Goal: Information Seeking & Learning: Learn about a topic

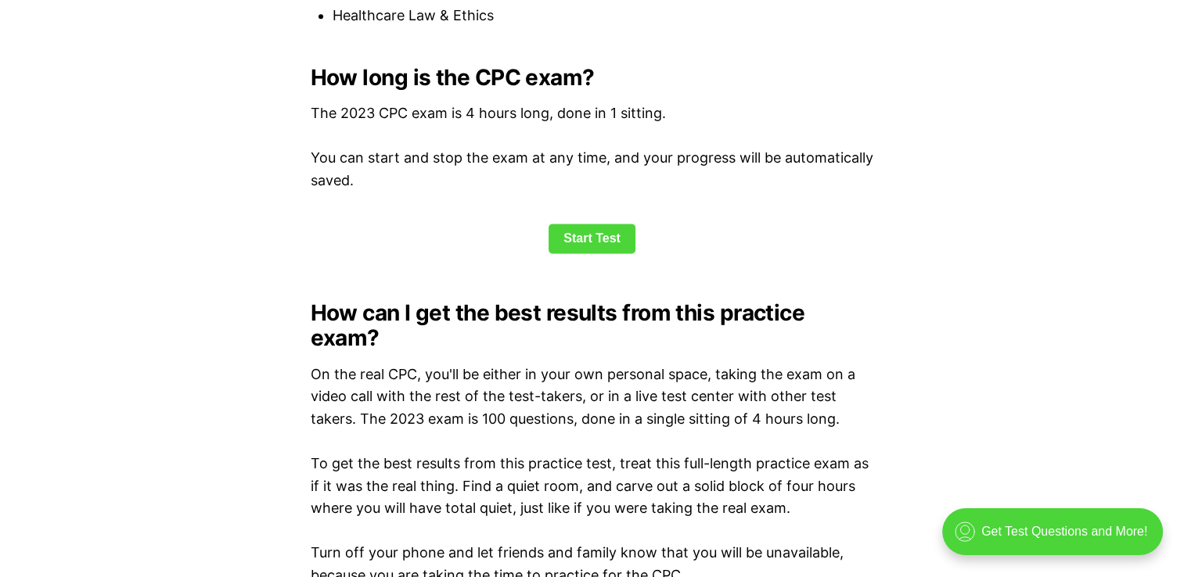
scroll to position [2107, 0]
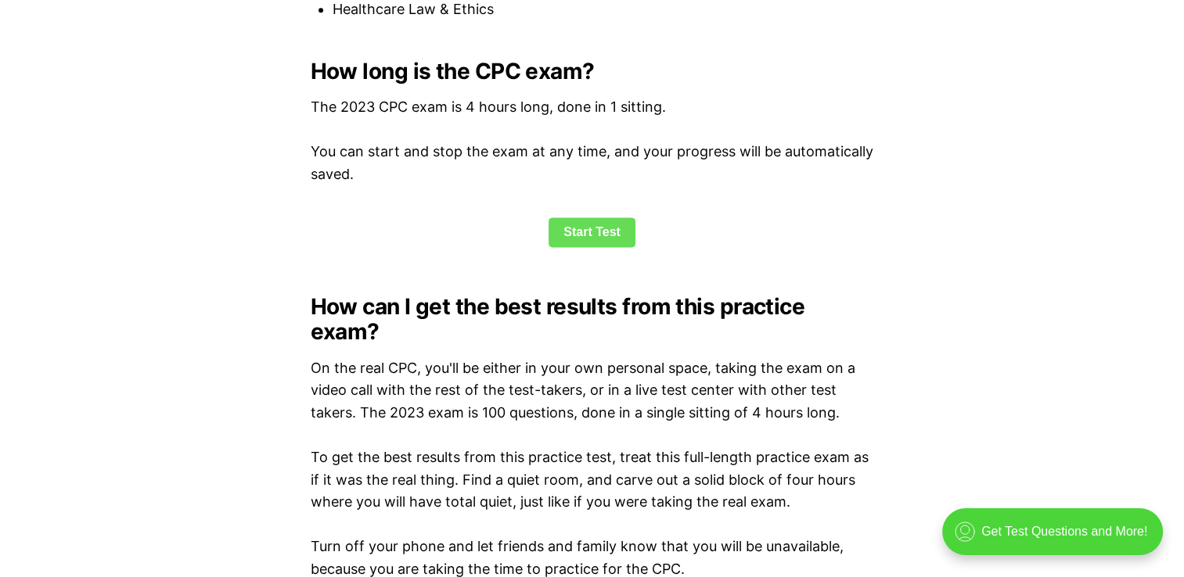
click at [578, 227] on link "Start Test" at bounding box center [591, 232] width 87 height 30
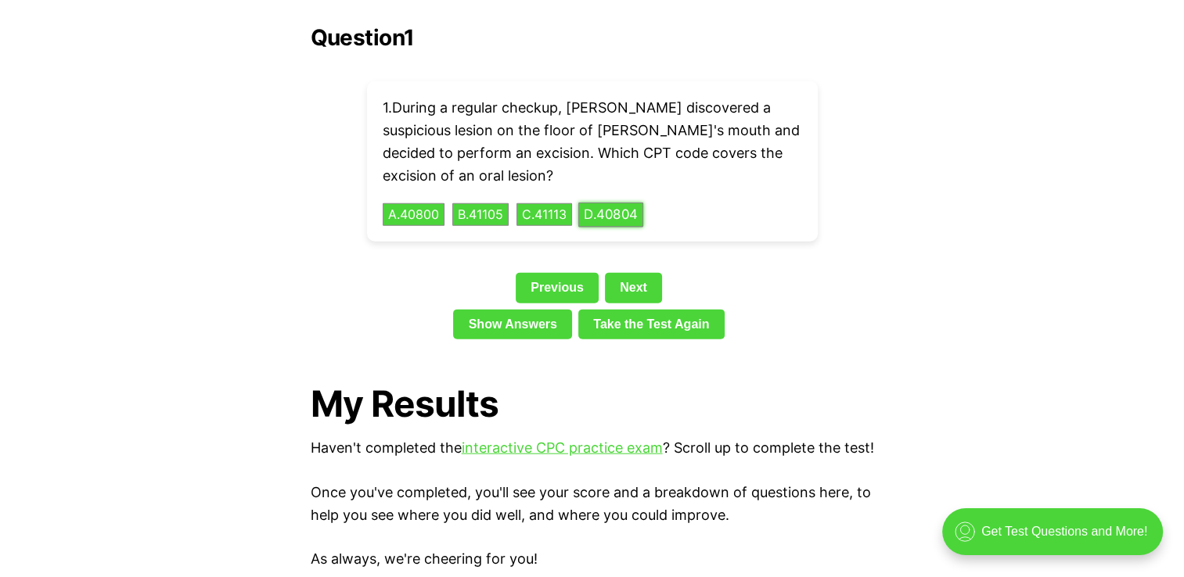
click at [619, 203] on button "D . 40804" at bounding box center [610, 215] width 65 height 24
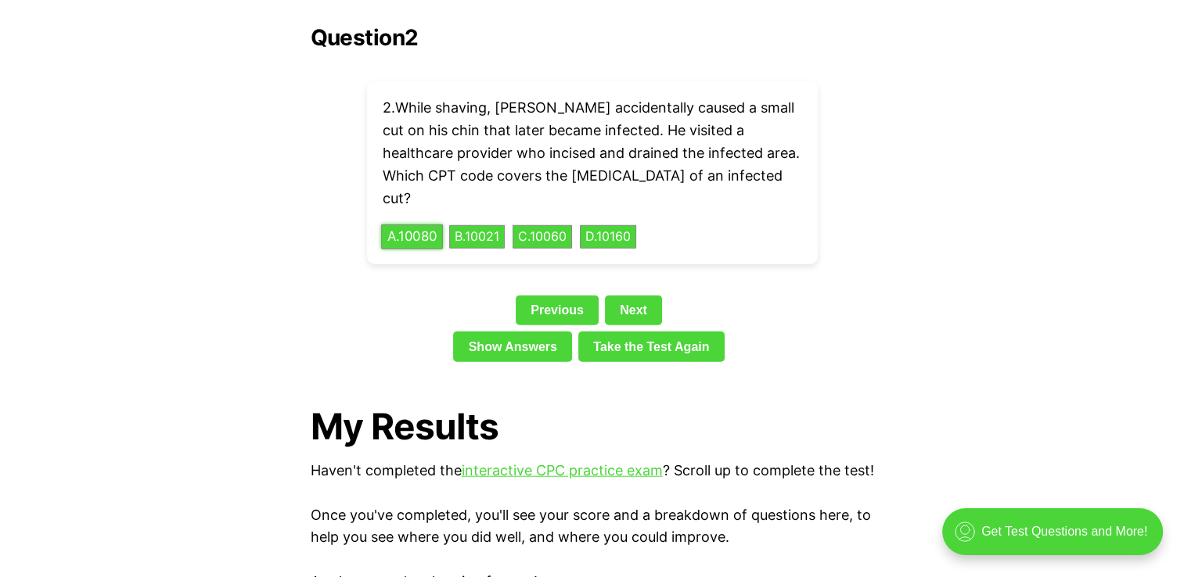
click at [422, 225] on button "A . 10080" at bounding box center [412, 237] width 62 height 24
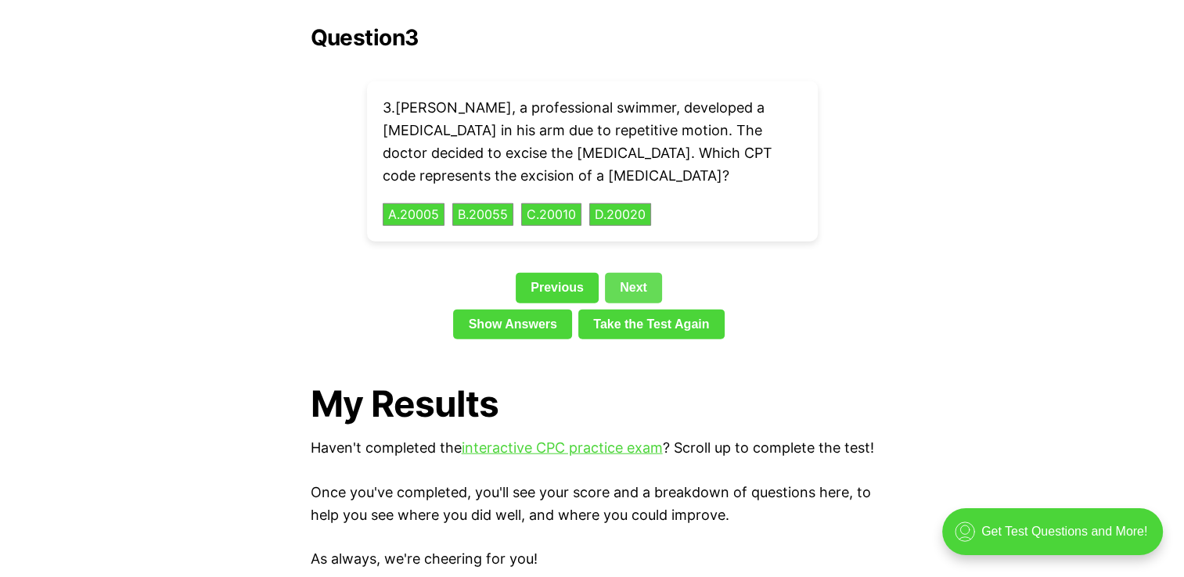
click at [628, 273] on link "Next" at bounding box center [633, 288] width 57 height 30
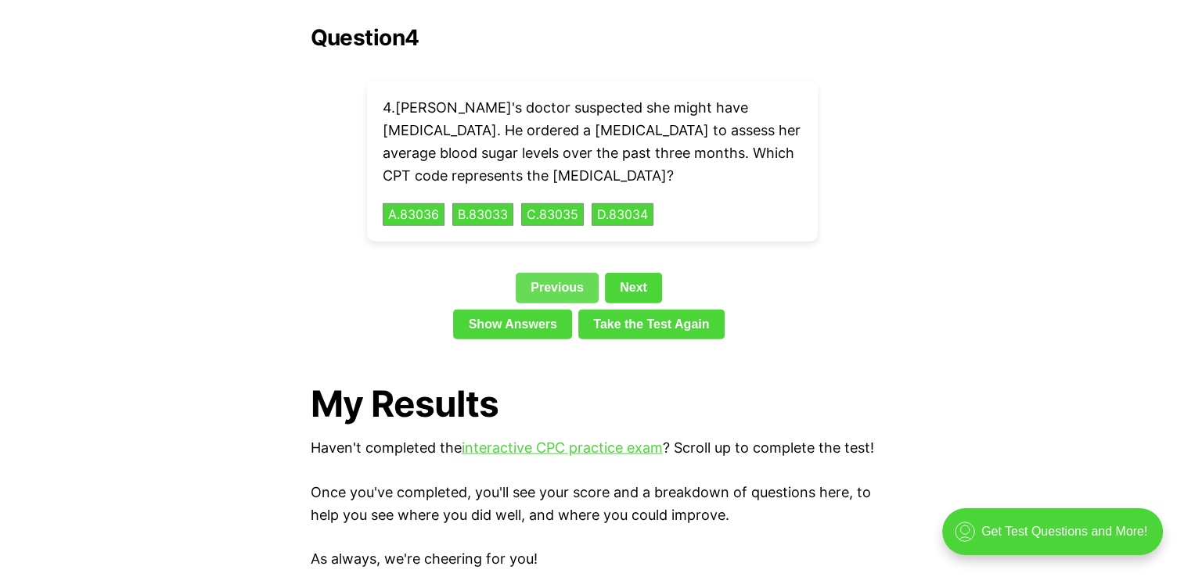
click at [544, 273] on link "Previous" at bounding box center [557, 288] width 83 height 30
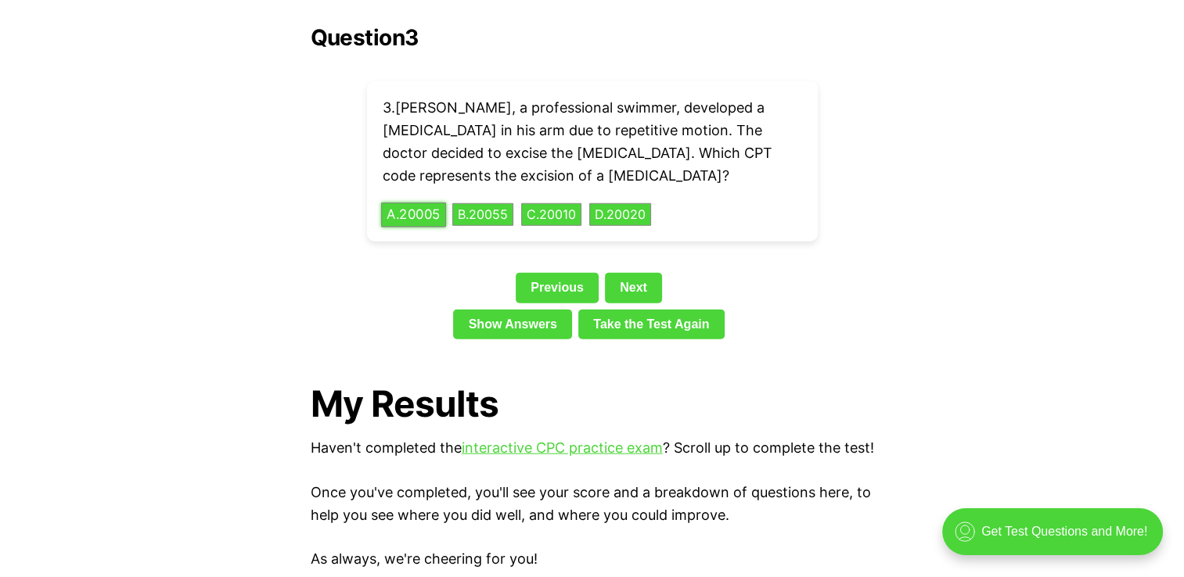
click at [419, 203] on button "A . 20005" at bounding box center [413, 215] width 65 height 24
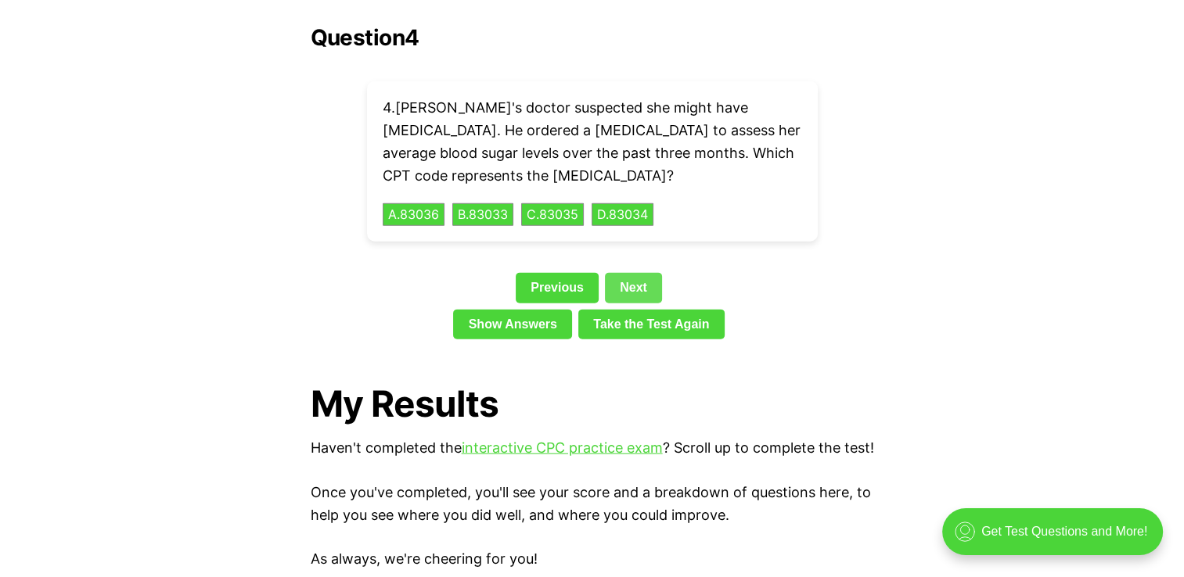
click at [638, 273] on link "Next" at bounding box center [633, 288] width 57 height 30
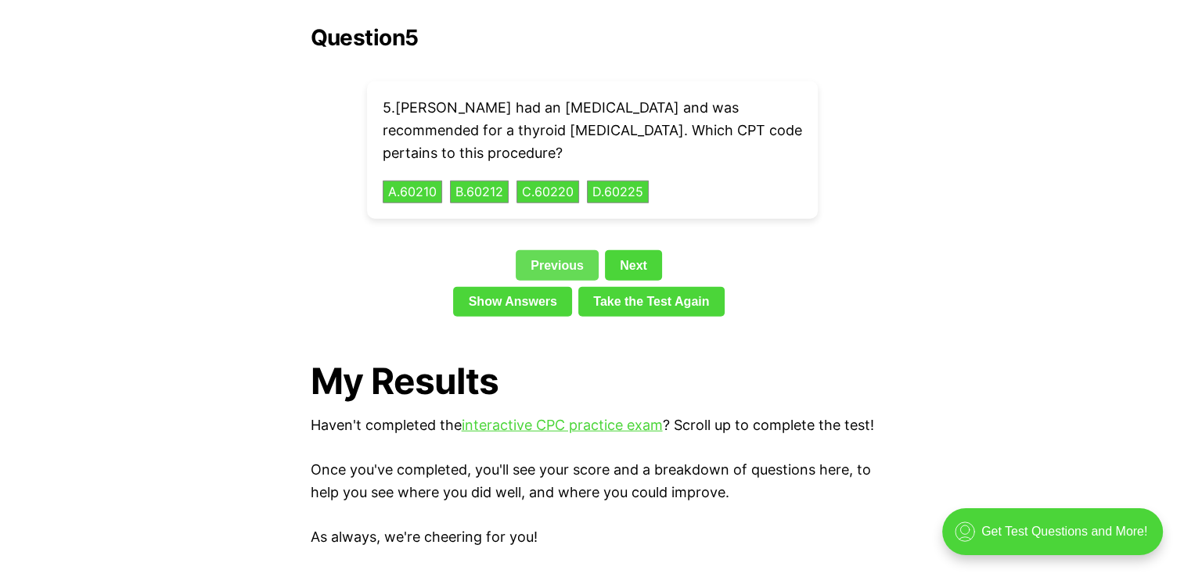
click at [569, 250] on link "Previous" at bounding box center [557, 265] width 83 height 30
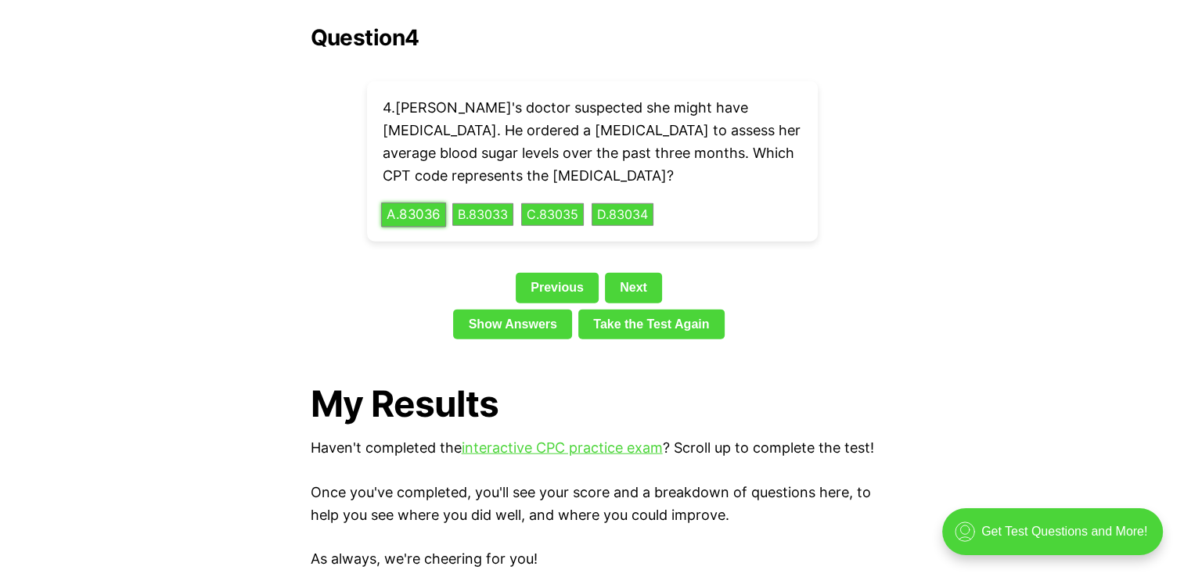
click at [428, 203] on button "A . 83036" at bounding box center [413, 215] width 65 height 24
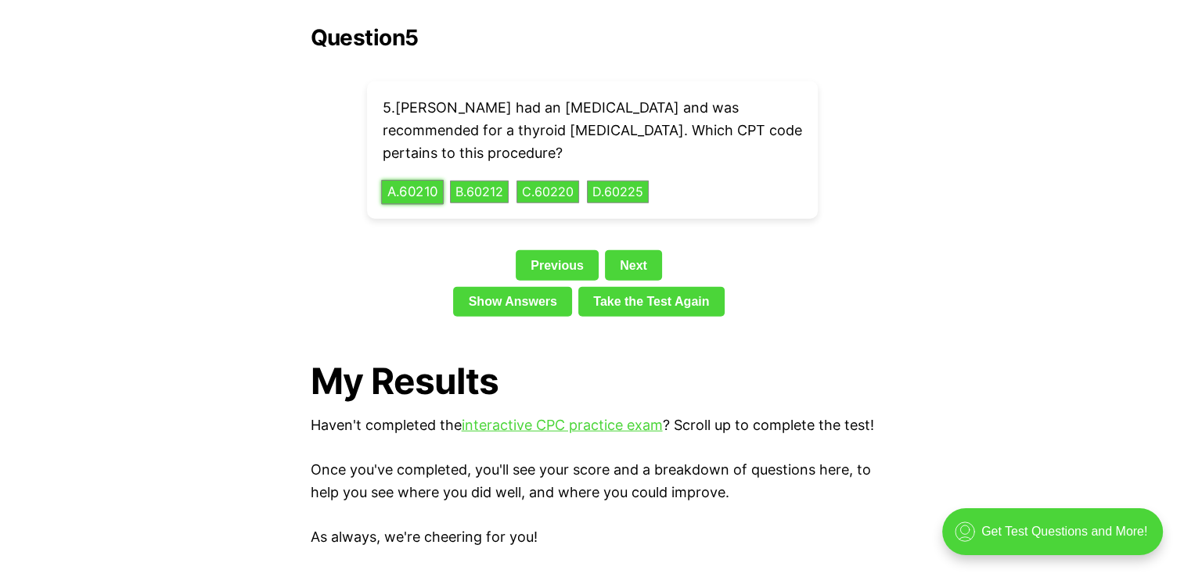
click at [435, 180] on button "A . 60210" at bounding box center [412, 192] width 63 height 24
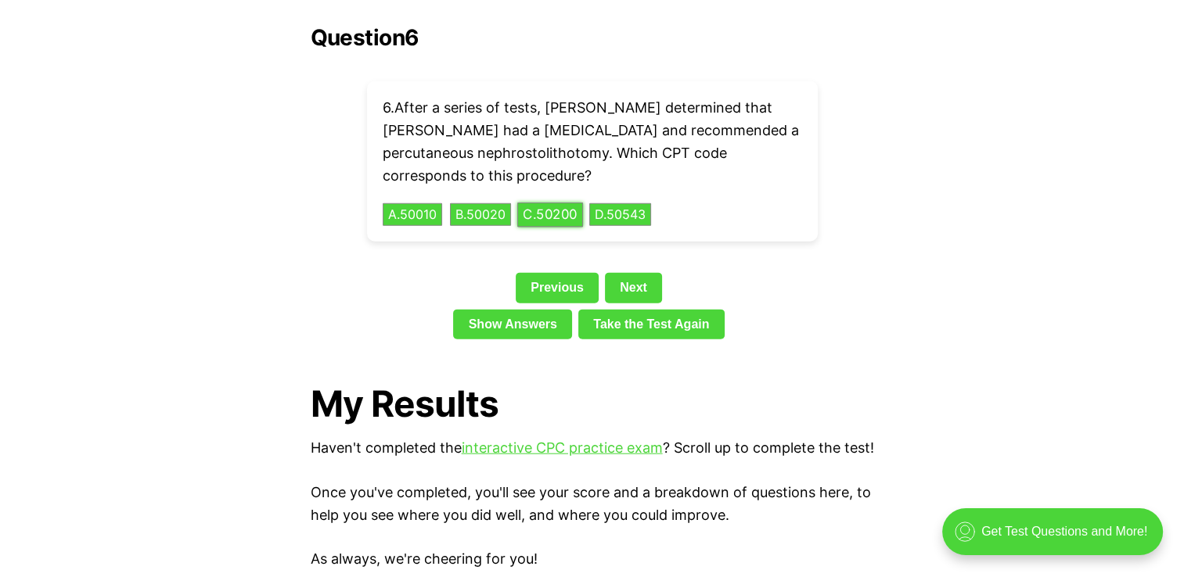
click at [559, 203] on button "C . 50200" at bounding box center [550, 215] width 66 height 24
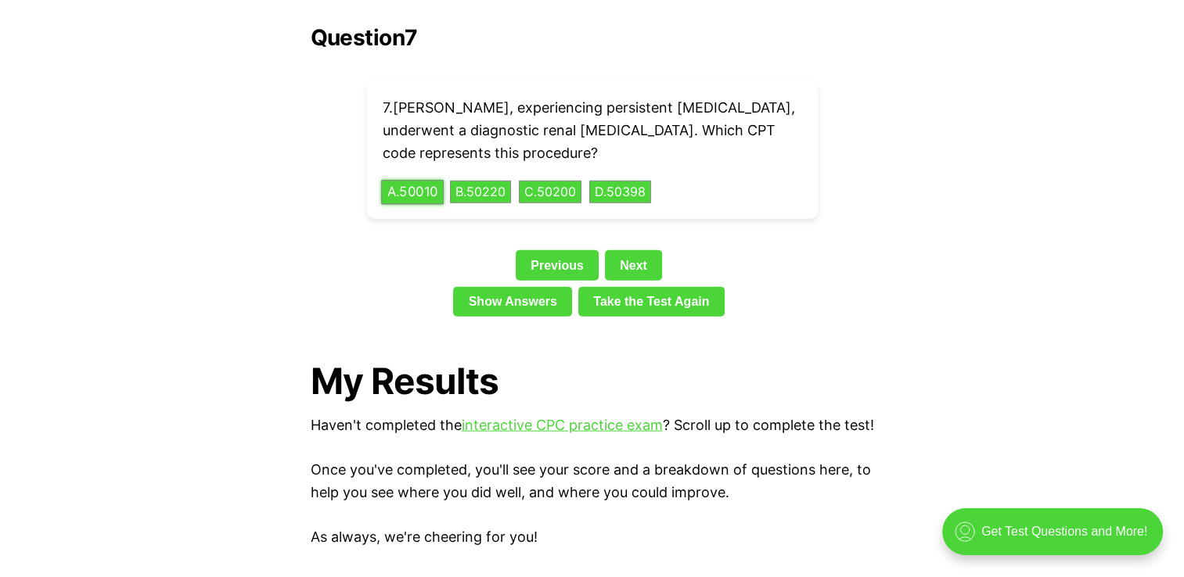
click at [407, 180] on button "A . 50010" at bounding box center [412, 192] width 63 height 24
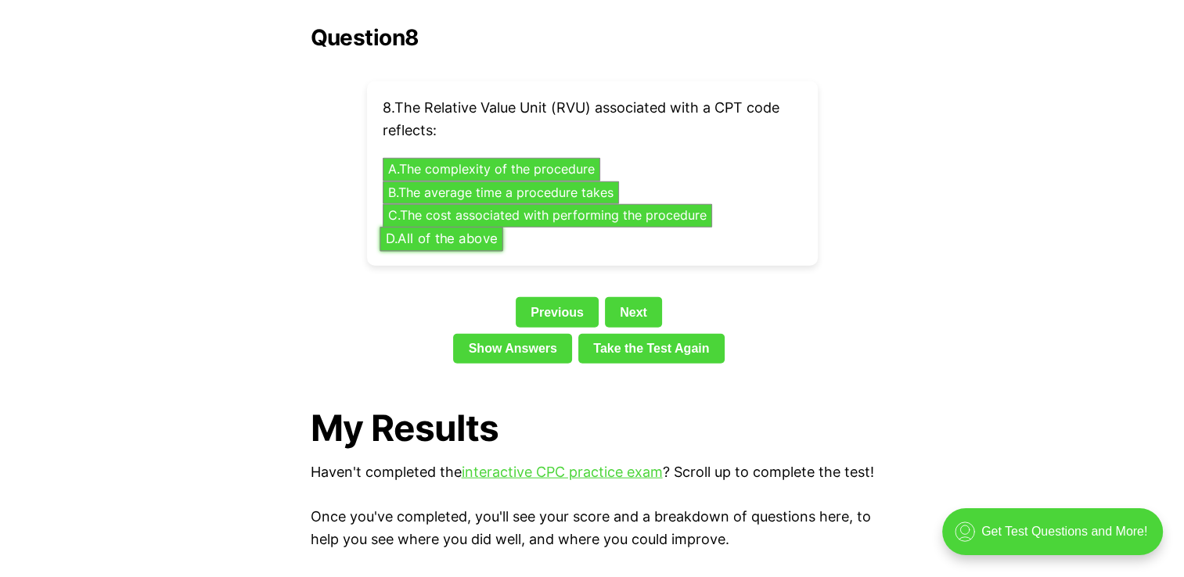
click at [488, 227] on button "D . All of the above" at bounding box center [441, 239] width 124 height 24
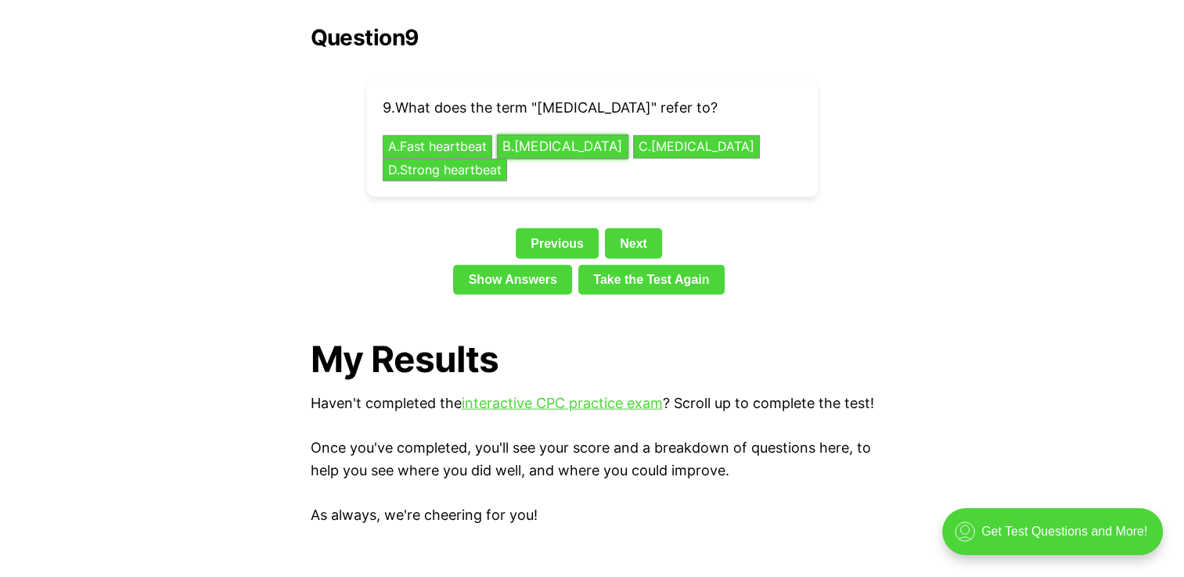
click at [581, 135] on button "B . [MEDICAL_DATA]" at bounding box center [562, 147] width 131 height 24
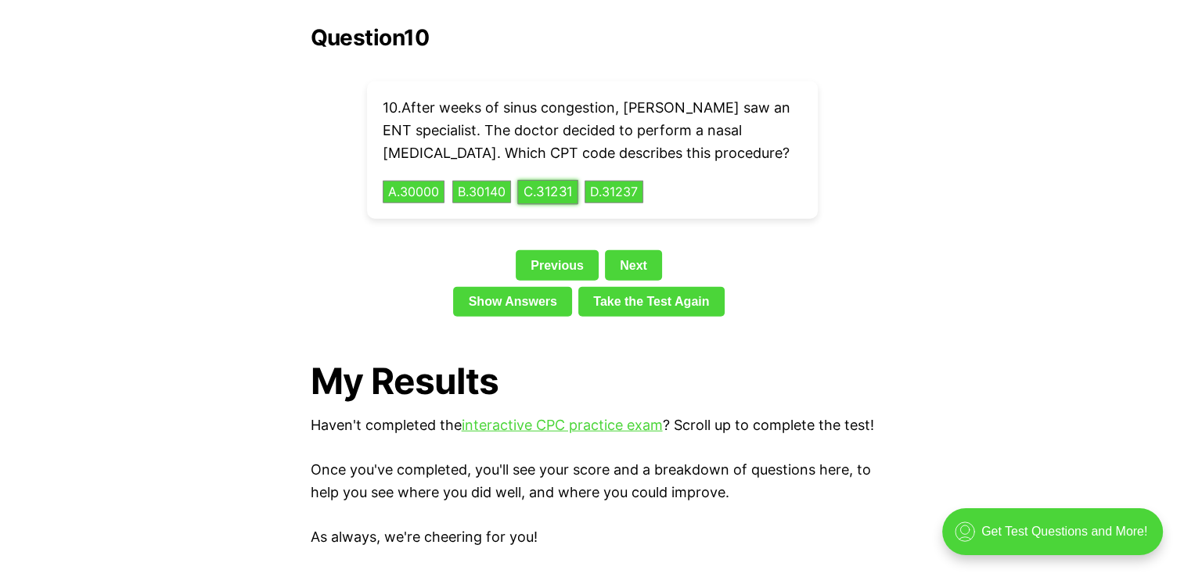
click at [544, 180] on button "C . 31231" at bounding box center [547, 192] width 61 height 24
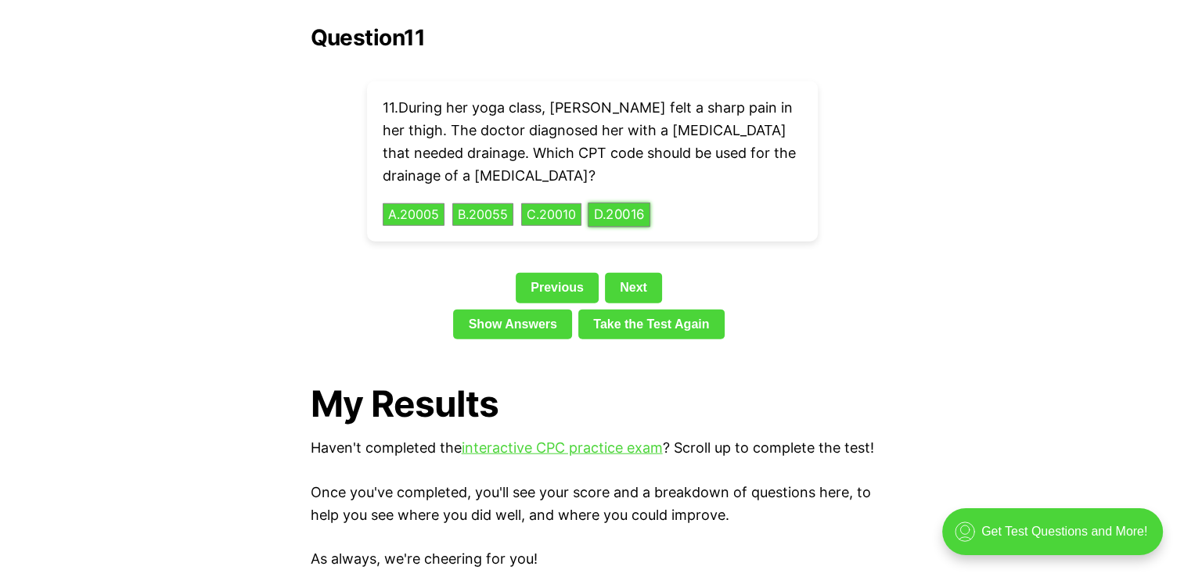
click at [629, 203] on button "D . 20016" at bounding box center [619, 215] width 63 height 24
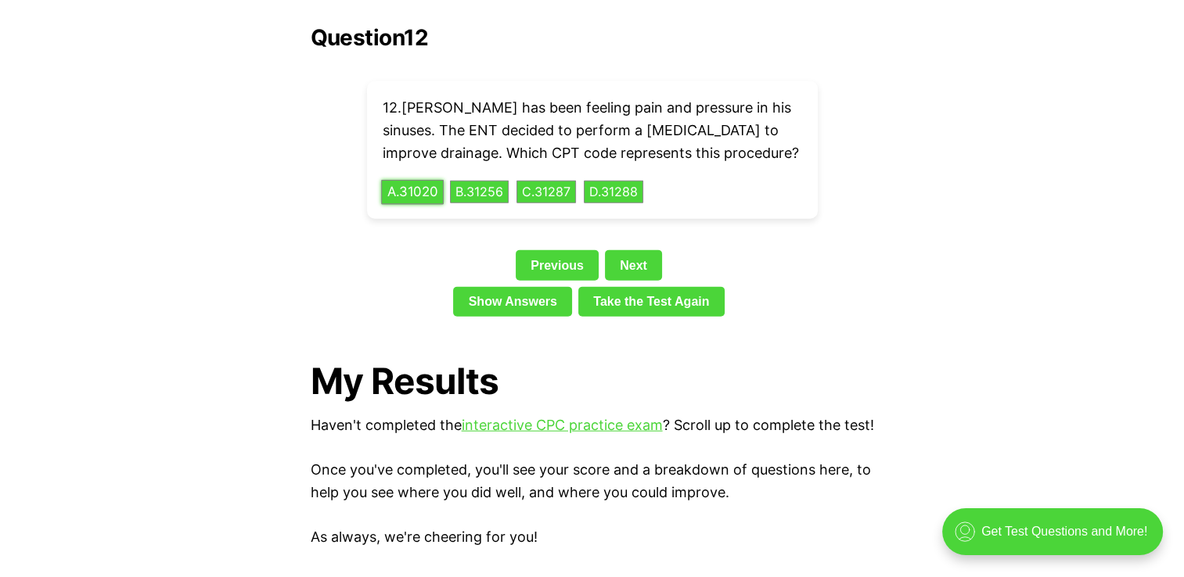
click at [419, 180] on button "A . 31020" at bounding box center [412, 192] width 63 height 24
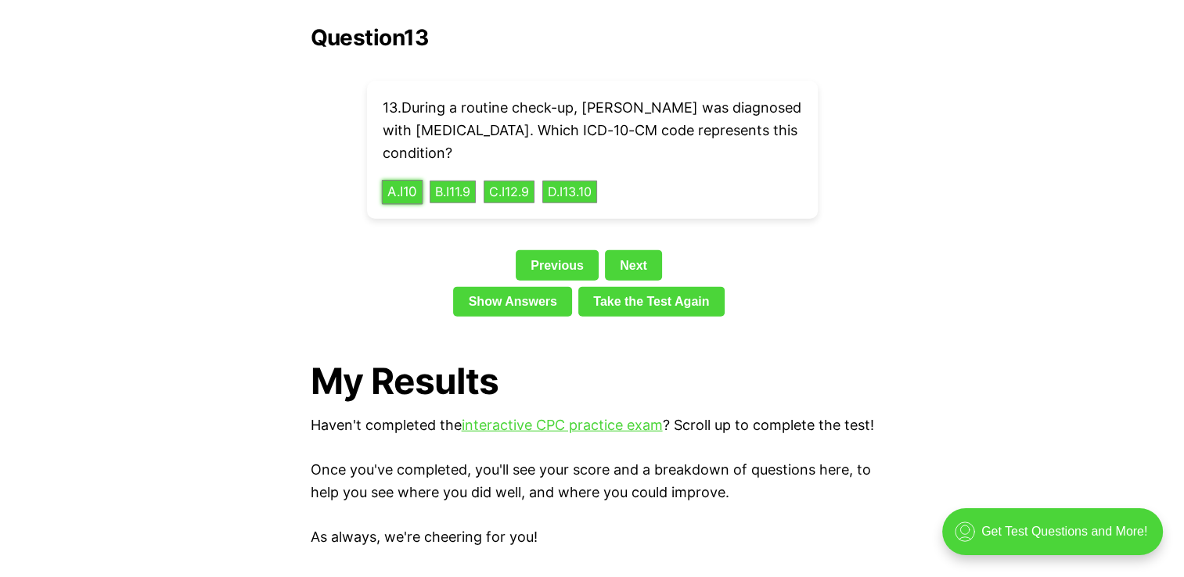
click at [419, 180] on button "A . I10" at bounding box center [401, 192] width 41 height 24
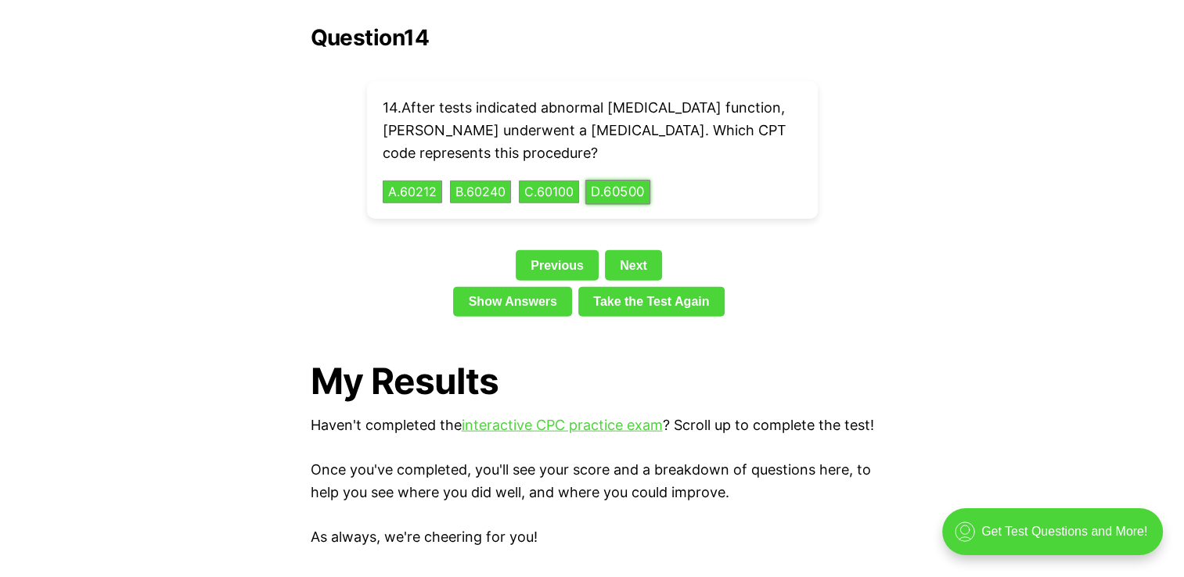
click at [606, 180] on button "D . 60500" at bounding box center [617, 192] width 65 height 24
click at [486, 180] on button "B . K0002" at bounding box center [480, 192] width 64 height 24
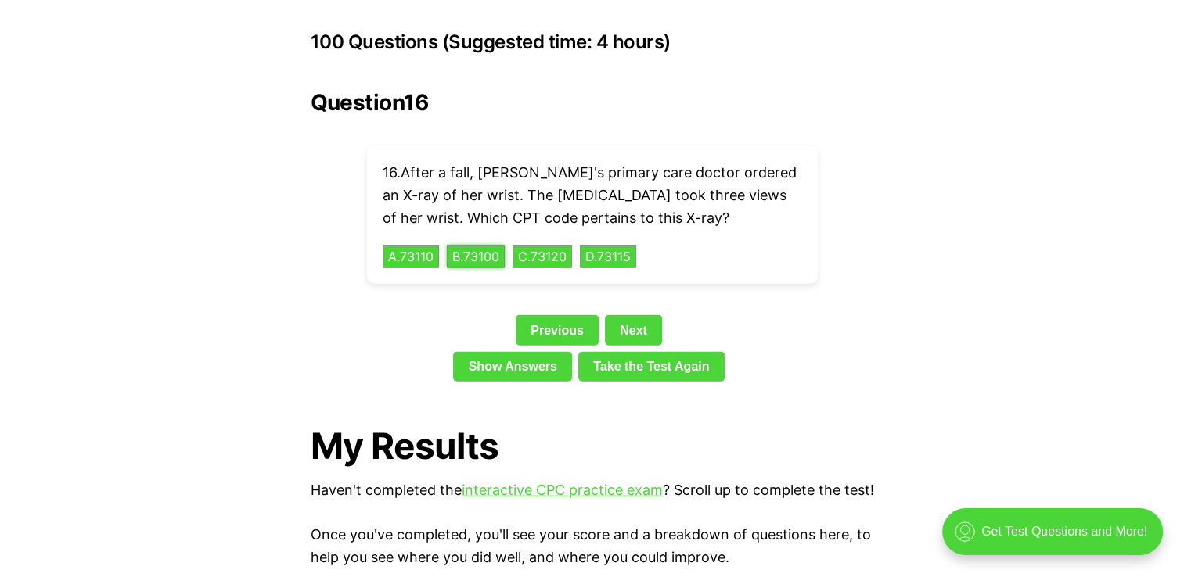
scroll to position [3520, 0]
click at [525, 352] on link "Show Answers" at bounding box center [512, 367] width 119 height 30
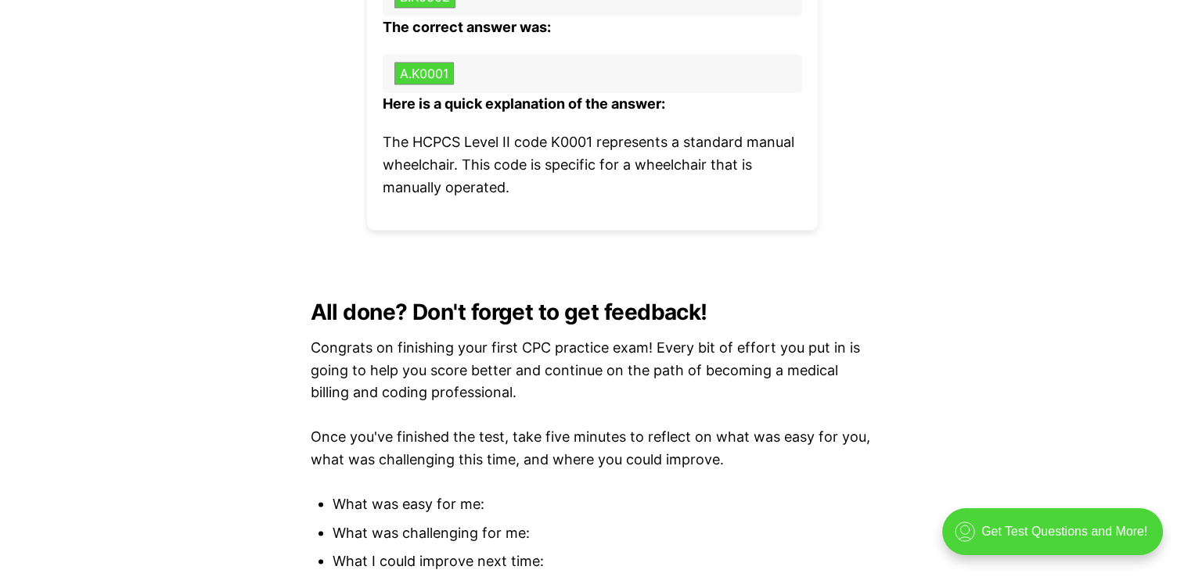
scroll to position [8996, 0]
